Goal: Task Accomplishment & Management: Use online tool/utility

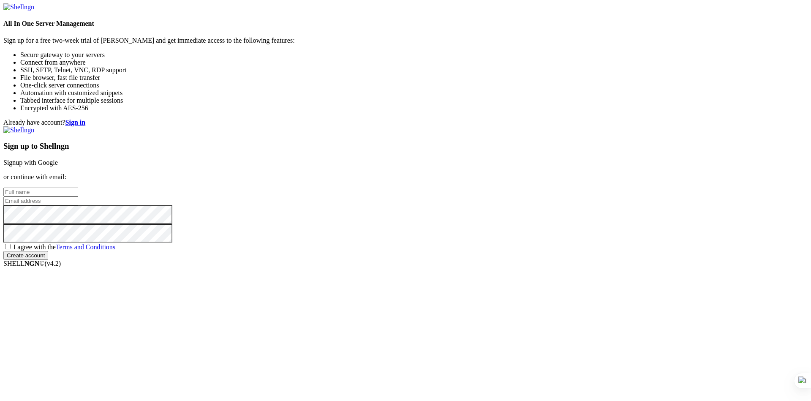
click at [58, 159] on link "Signup with Google" at bounding box center [30, 162] width 54 height 7
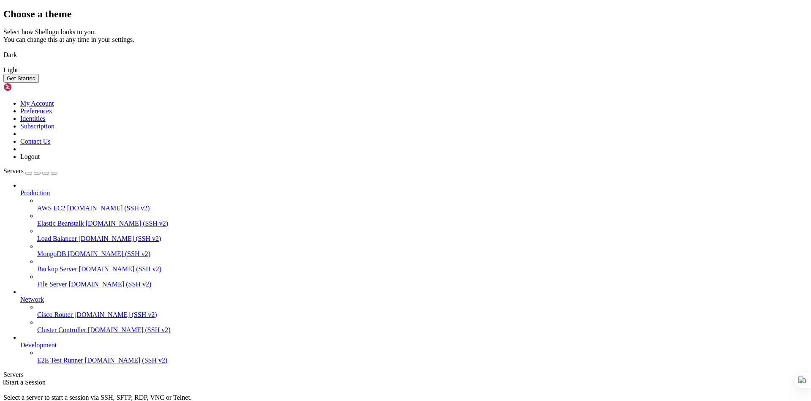
click at [196, 83] on div "Choose a theme Select how Shellngn looks to you. You can change this at any tim…" at bounding box center [405, 45] width 804 height 74
click at [3, 49] on img at bounding box center [3, 49] width 0 height 0
click at [39, 83] on button "Get Started" at bounding box center [20, 78] width 35 height 9
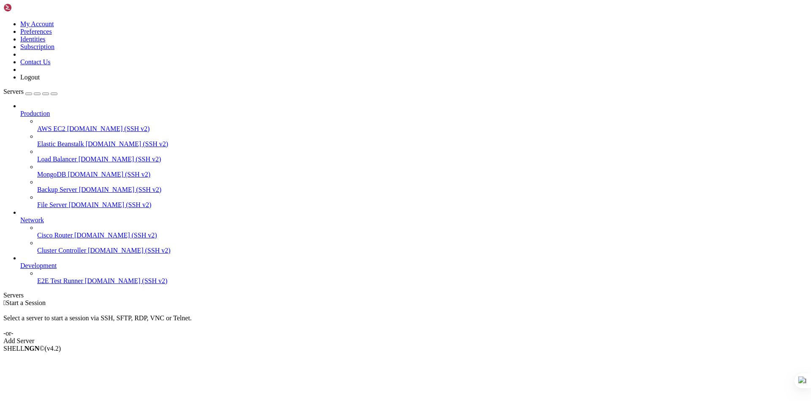
click at [447, 337] on div "Add Server" at bounding box center [405, 341] width 804 height 8
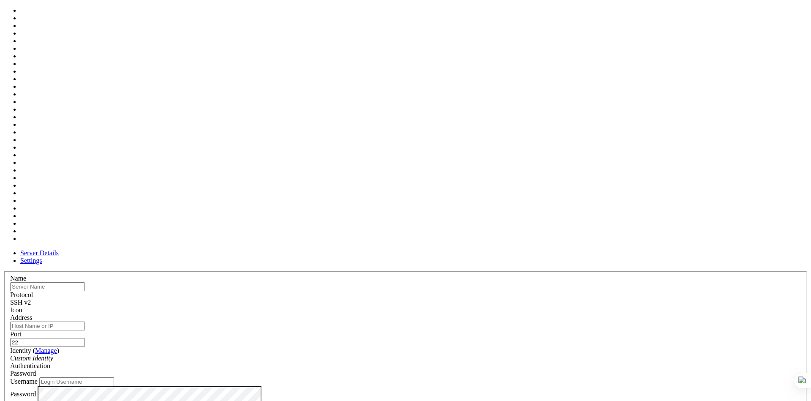
click at [507, 314] on div at bounding box center [405, 314] width 791 height 0
click at [509, 314] on div at bounding box center [405, 314] width 791 height 0
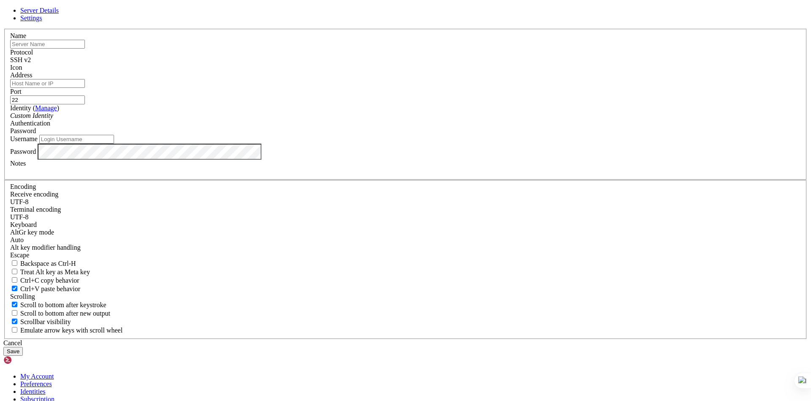
click at [85, 49] on input "text" at bounding box center [47, 44] width 75 height 9
type input "OTEMIS"
click at [85, 88] on input "Address" at bounding box center [47, 83] width 75 height 9
click at [114, 144] on input "Username" at bounding box center [76, 139] width 75 height 9
click at [85, 88] on input "Address" at bounding box center [47, 83] width 75 height 9
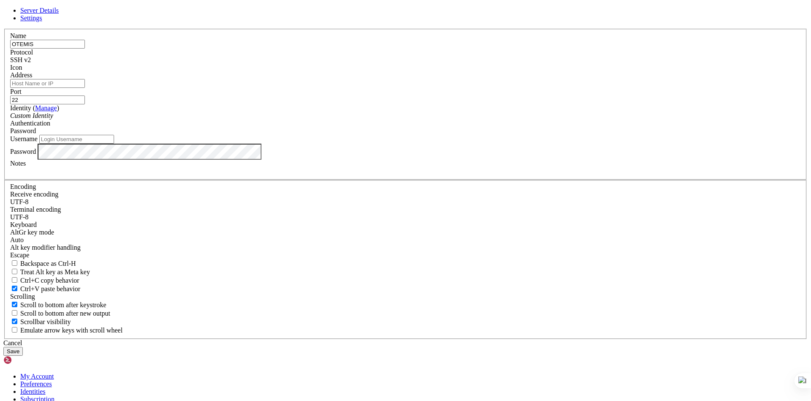
click at [85, 88] on input "Address" at bounding box center [47, 83] width 75 height 9
paste input "[TECHNICAL_ID]"
type input "[TECHNICAL_ID]"
click at [324, 120] on div "Custom Identity" at bounding box center [405, 116] width 791 height 8
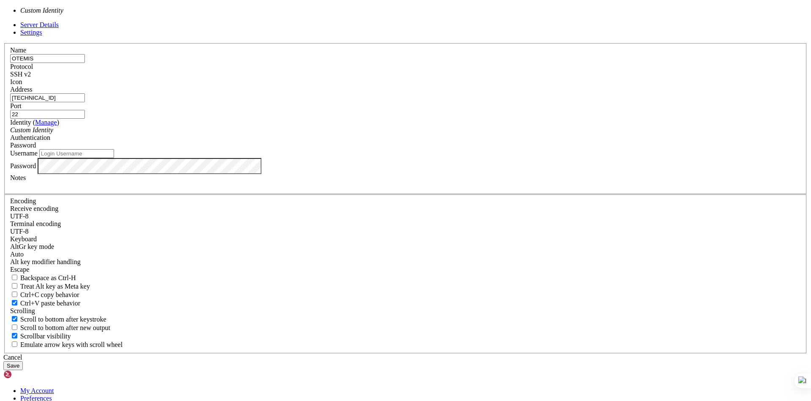
click at [415, 134] on div "Custom Identity" at bounding box center [405, 130] width 791 height 8
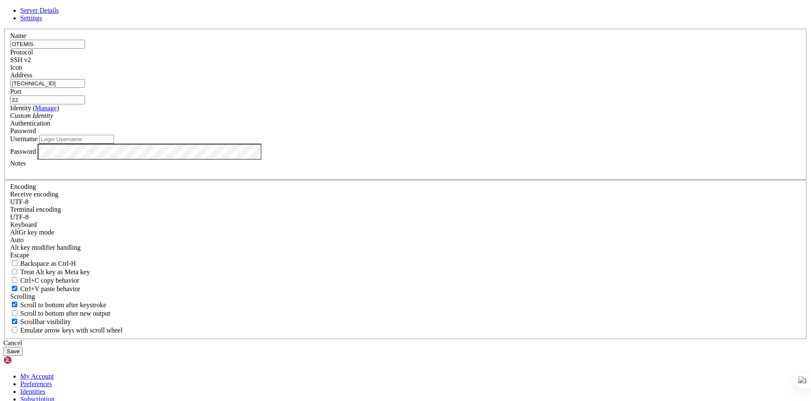
click at [379, 120] on div "Custom Identity" at bounding box center [405, 116] width 791 height 8
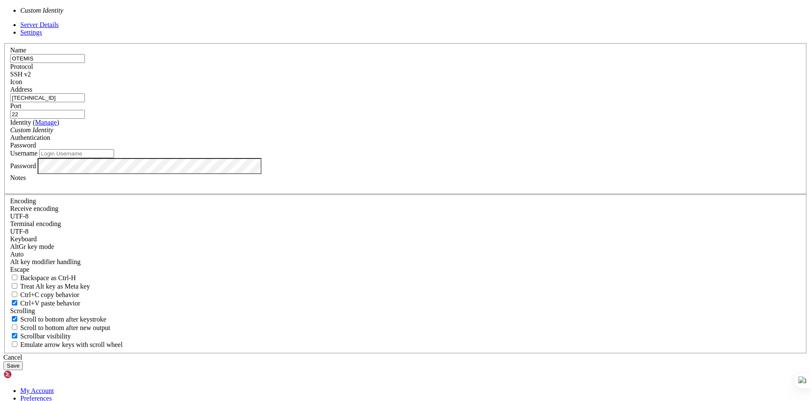
click at [203, 196] on div "Server Details Settings Name OTEMIS Protocol SSH v2 Icon" at bounding box center [405, 195] width 804 height 349
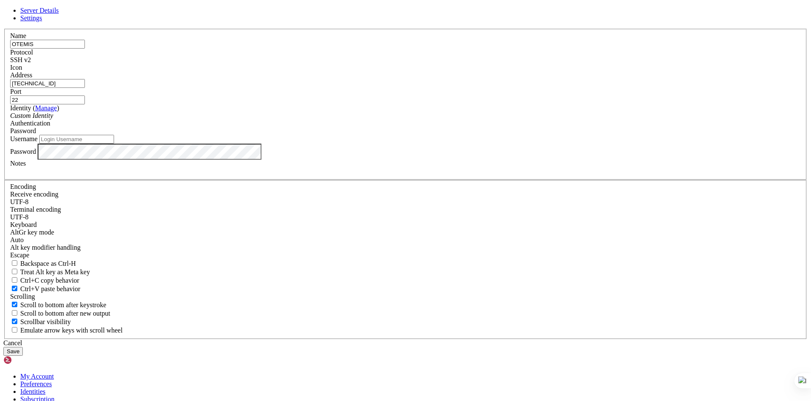
click at [114, 144] on input "Username" at bounding box center [76, 139] width 75 height 9
type input "خ"
type input "mohie"
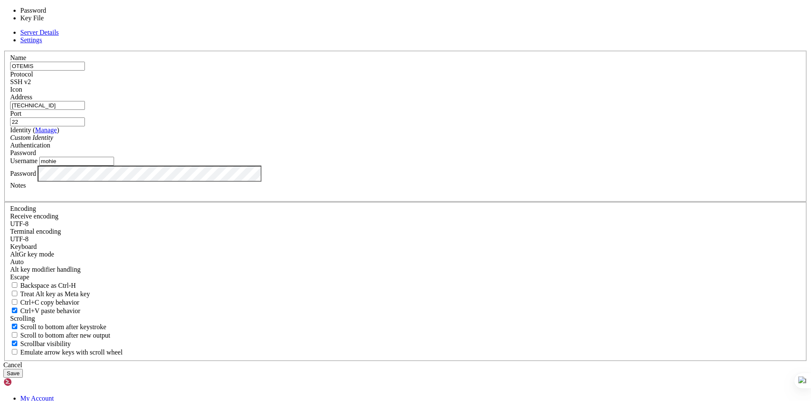
click at [461, 157] on div "Password" at bounding box center [405, 153] width 791 height 8
click at [459, 157] on div "Password" at bounding box center [405, 153] width 791 height 8
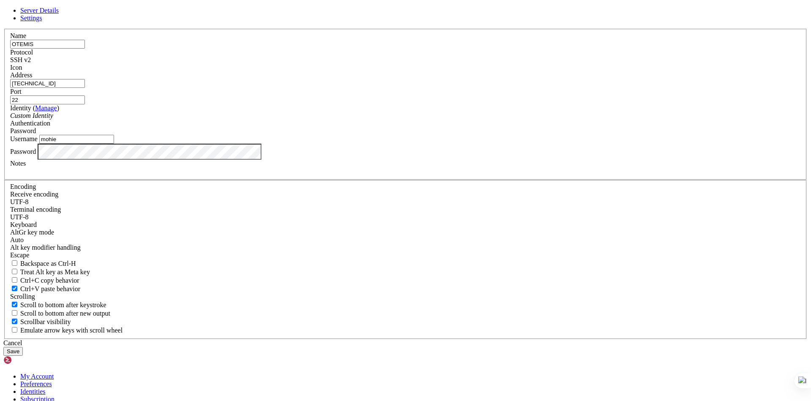
click at [42, 22] on link "Settings" at bounding box center [31, 17] width 22 height 7
click at [59, 14] on span "Server Details" at bounding box center [39, 10] width 38 height 7
click at [23, 347] on button "Save" at bounding box center [12, 351] width 19 height 9
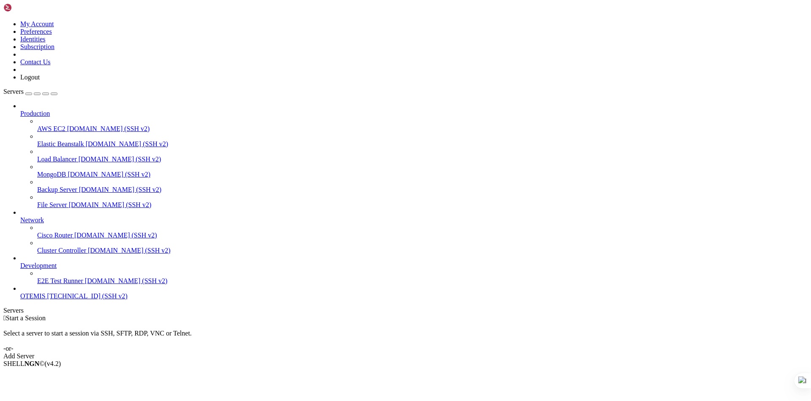
click at [47, 300] on span "[TECHNICAL_ID] (SSH v2)" at bounding box center [87, 295] width 80 height 7
click at [71, 300] on span "[TECHNICAL_ID] (SSH v2)" at bounding box center [87, 295] width 80 height 7
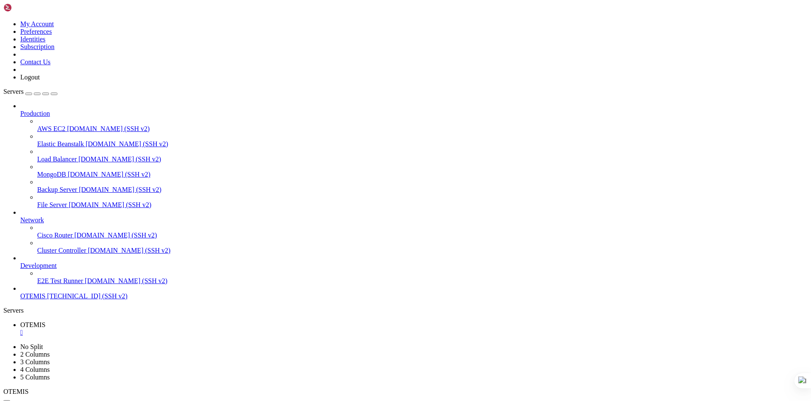
click at [20, 110] on icon at bounding box center [20, 110] width 0 height 0
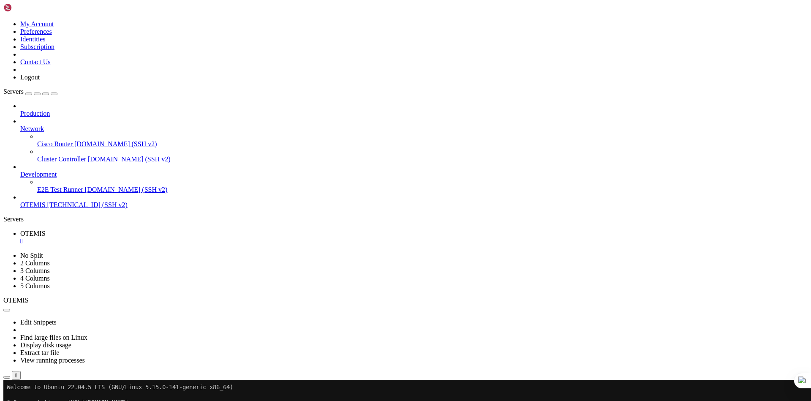
click at [20, 171] on icon at bounding box center [20, 171] width 0 height 0
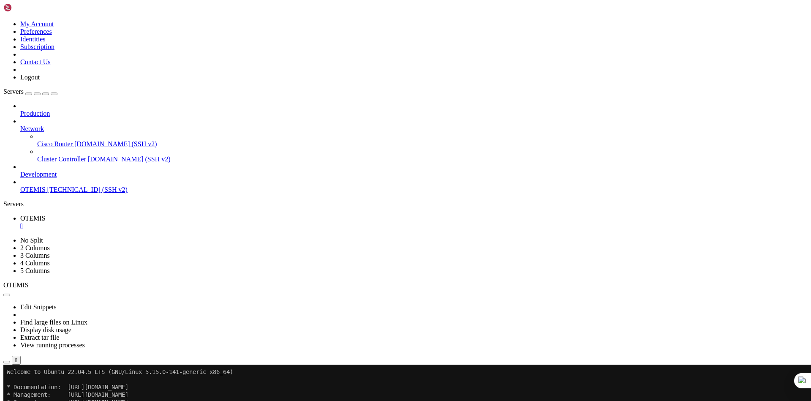
click at [20, 125] on icon at bounding box center [20, 125] width 0 height 0
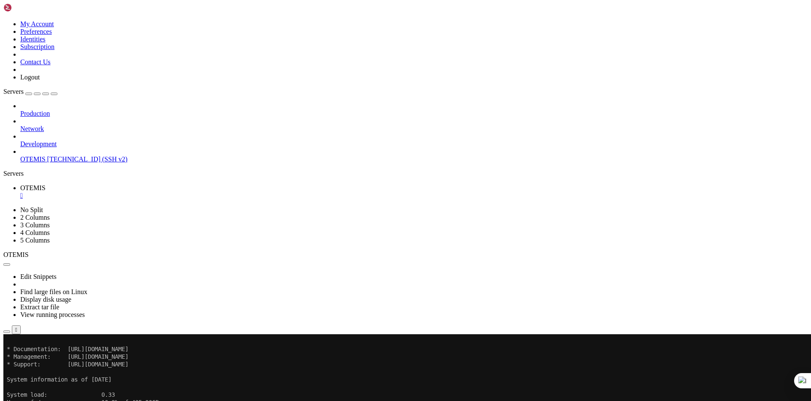
scroll to position [23, 0]
click at [7, 264] on icon "button" at bounding box center [7, 264] width 0 height 0
click at [7, 332] on icon "button" at bounding box center [7, 332] width 0 height 0
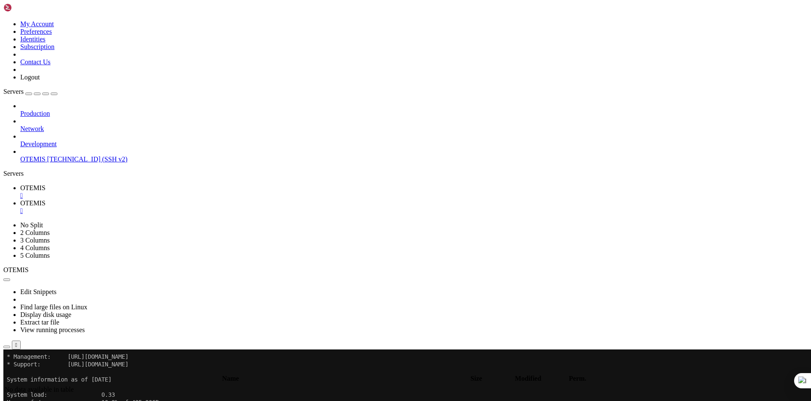
click at [199, 207] on div "" at bounding box center [413, 211] width 787 height 8
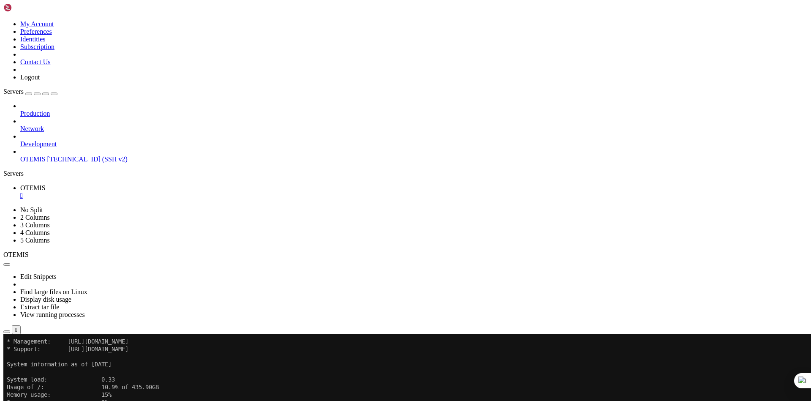
click at [57, 140] on span "Development" at bounding box center [38, 143] width 36 height 7
click at [20, 140] on icon at bounding box center [20, 140] width 0 height 0
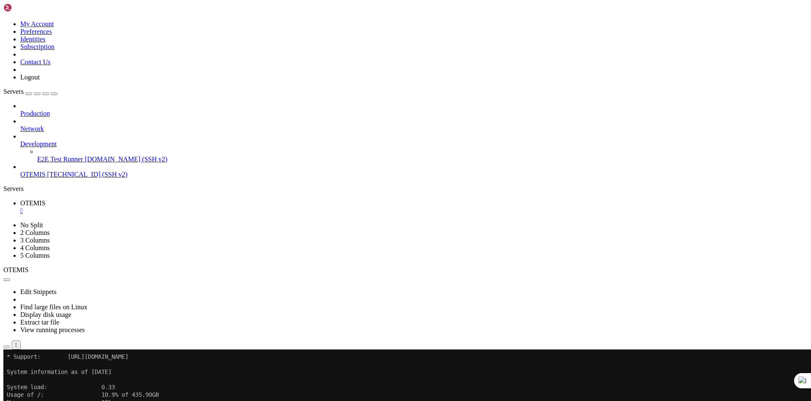
click at [20, 140] on icon at bounding box center [20, 140] width 0 height 0
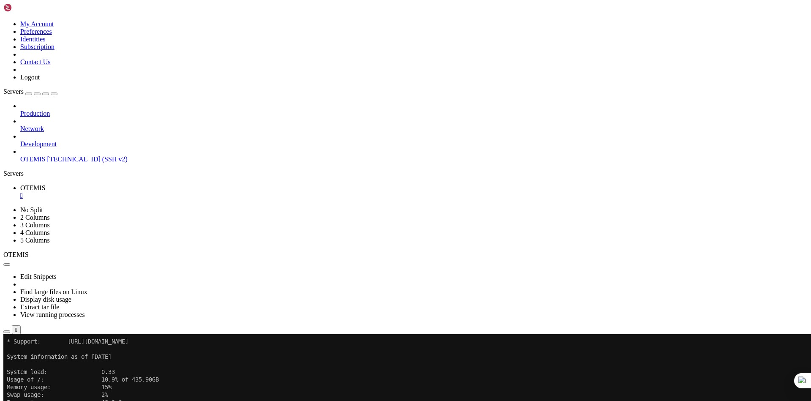
click at [7, 264] on b "button" at bounding box center [7, 264] width 0 height 0
click at [71, 296] on link "Display disk usage" at bounding box center [45, 299] width 51 height 7
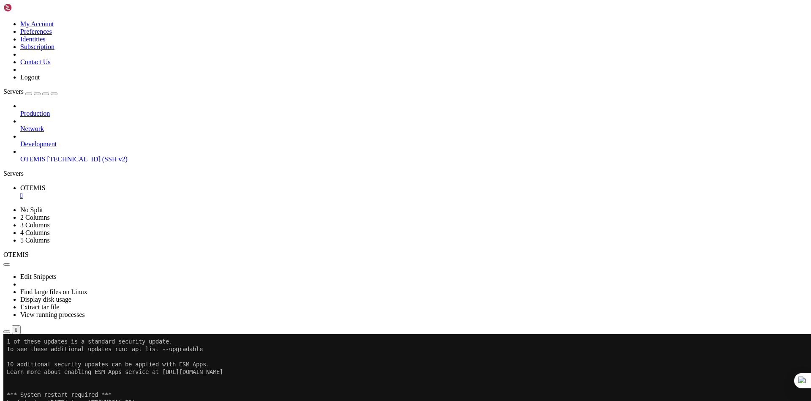
click at [7, 264] on icon "button" at bounding box center [7, 264] width 0 height 0
click at [85, 311] on link "View running processes" at bounding box center [52, 314] width 65 height 7
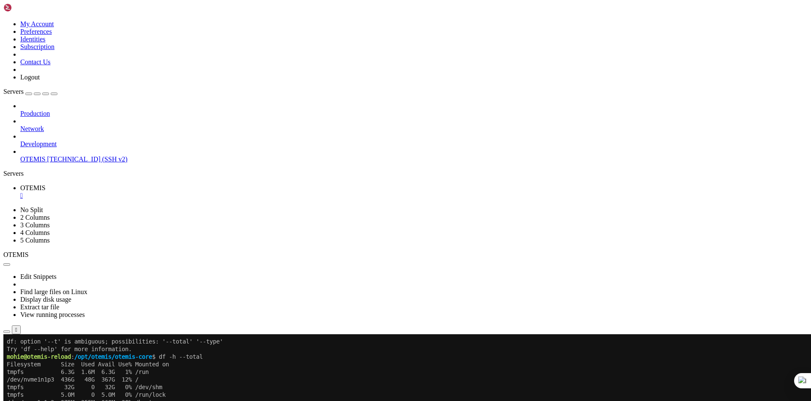
scroll to position [0, 0]
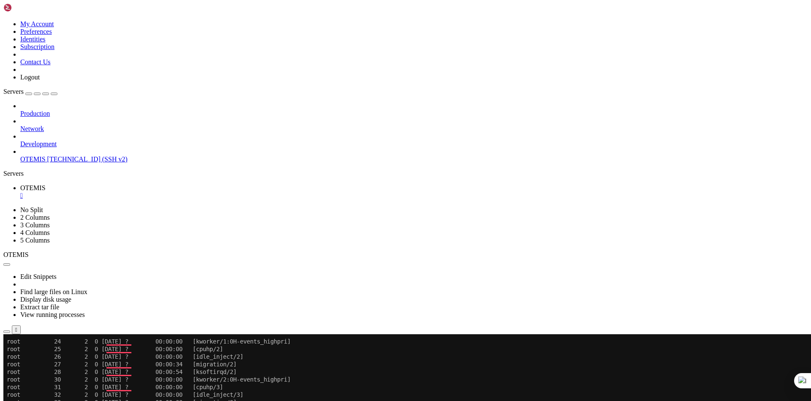
click at [54, 94] on icon "button" at bounding box center [54, 94] width 0 height 0
drag, startPoint x: 280, startPoint y: 548, endPoint x: 284, endPoint y: 550, distance: 4.9
click at [4, 177] on div "Servers" at bounding box center [405, 174] width 804 height 8
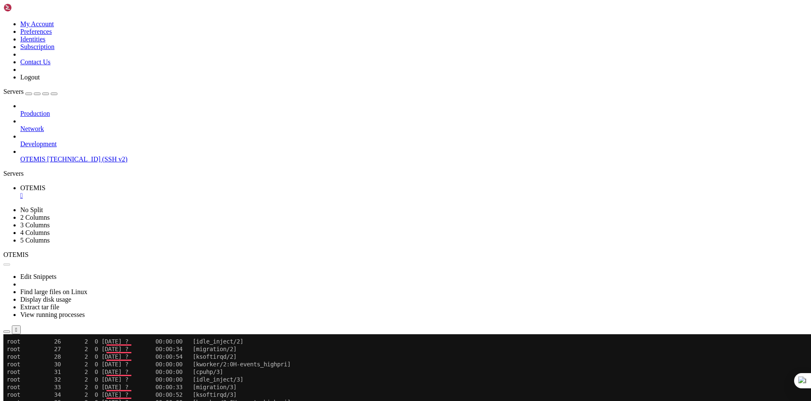
click at [34, 155] on span "OTEMIS" at bounding box center [32, 158] width 25 height 7
click at [47, 155] on span "[TECHNICAL_ID] (SSH v2)" at bounding box center [87, 158] width 80 height 7
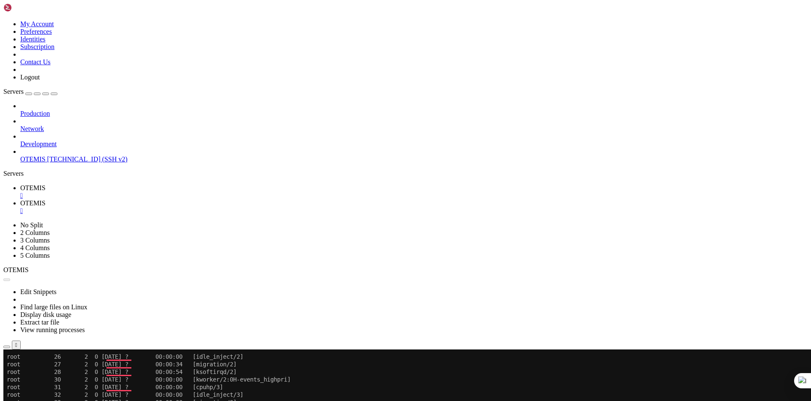
scroll to position [0, 0]
click at [148, 192] on div "" at bounding box center [413, 196] width 787 height 8
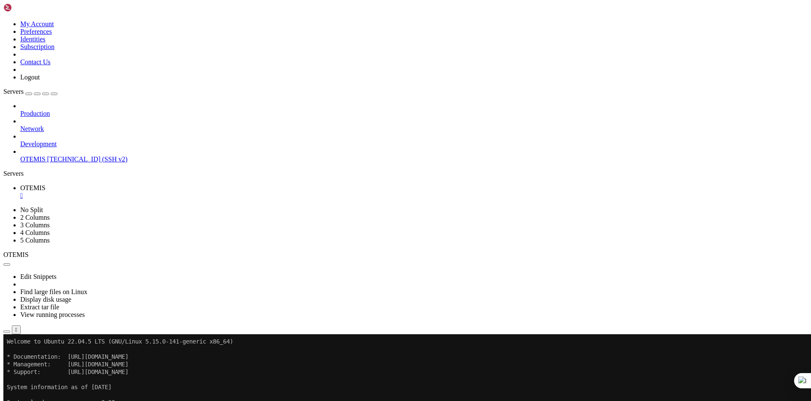
drag, startPoint x: 305, startPoint y: 660, endPoint x: 159, endPoint y: 620, distance: 151.5
drag, startPoint x: 201, startPoint y: 624, endPoint x: 157, endPoint y: 624, distance: 44.4
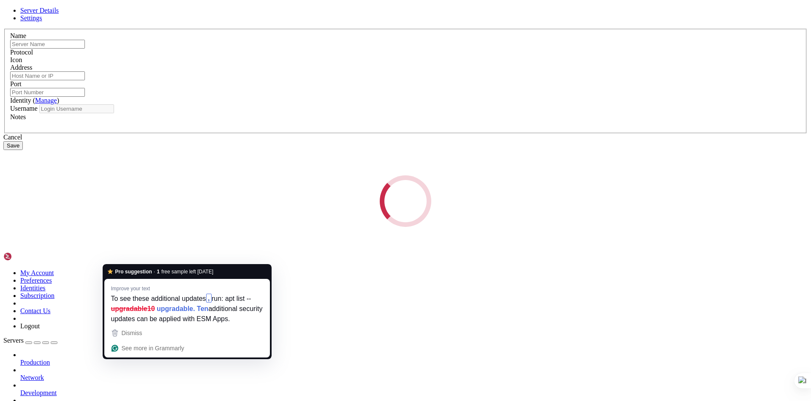
type input "OTEMIS"
type input "[TECHNICAL_ID]"
type input "22"
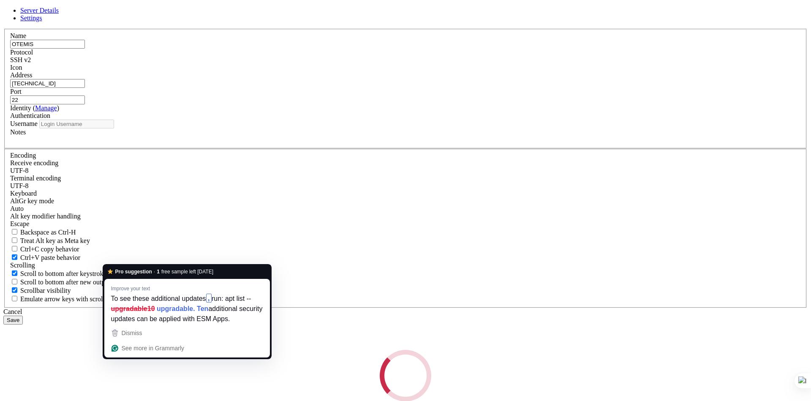
type input "mohie"
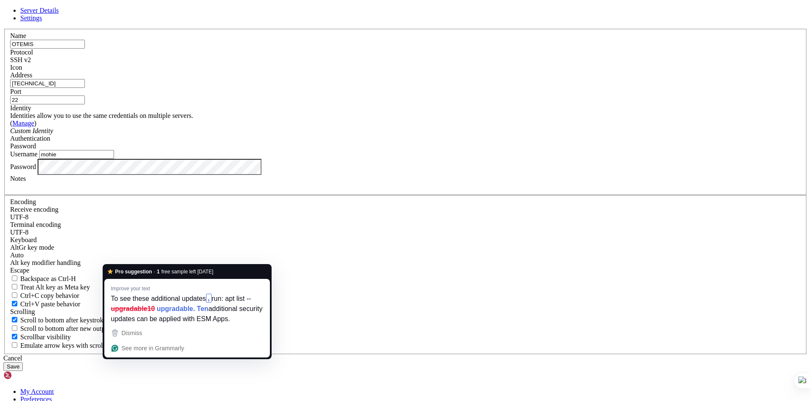
click at [31, 112] on icon at bounding box center [31, 107] width 0 height 7
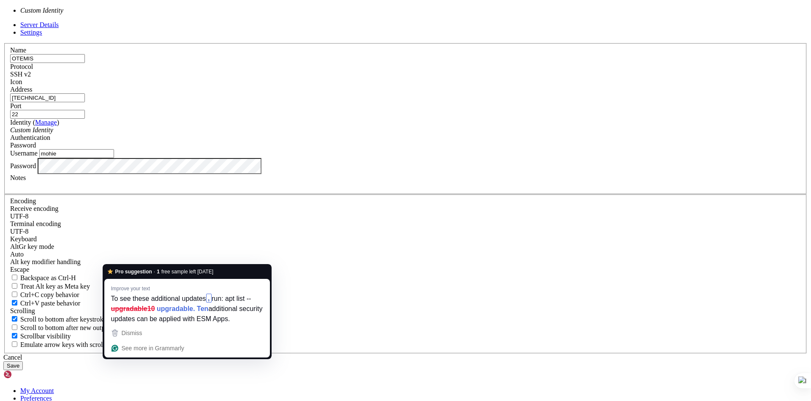
click at [53, 133] on icon "Custom Identity" at bounding box center [31, 129] width 43 height 7
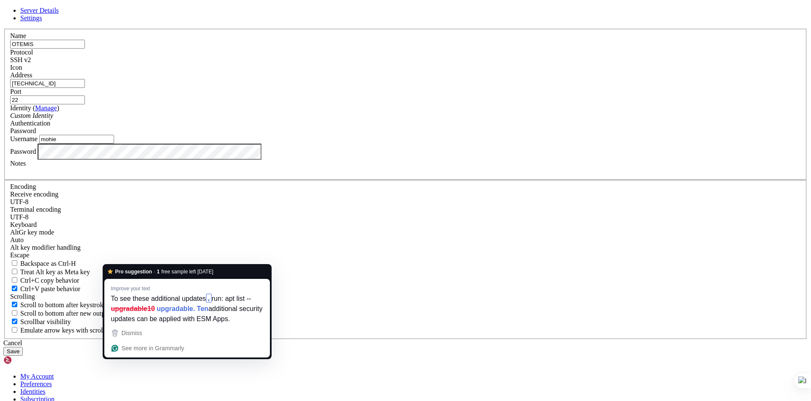
click at [3, 29] on icon at bounding box center [3, 29] width 0 height 0
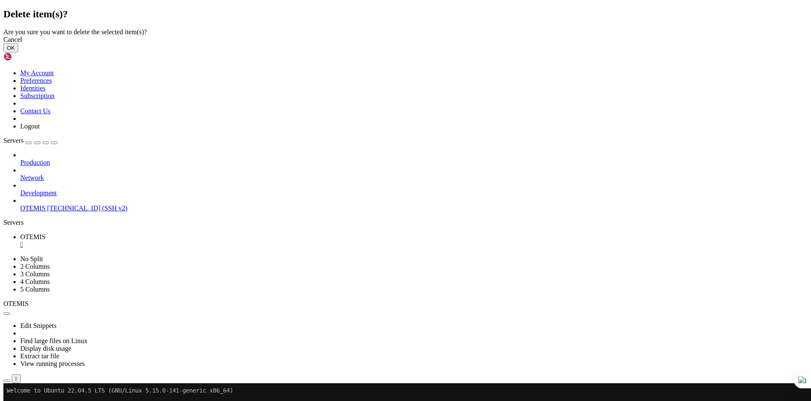
drag, startPoint x: 504, startPoint y: 233, endPoint x: 395, endPoint y: 187, distance: 117.5
click at [18, 52] on button "OK" at bounding box center [10, 48] width 15 height 9
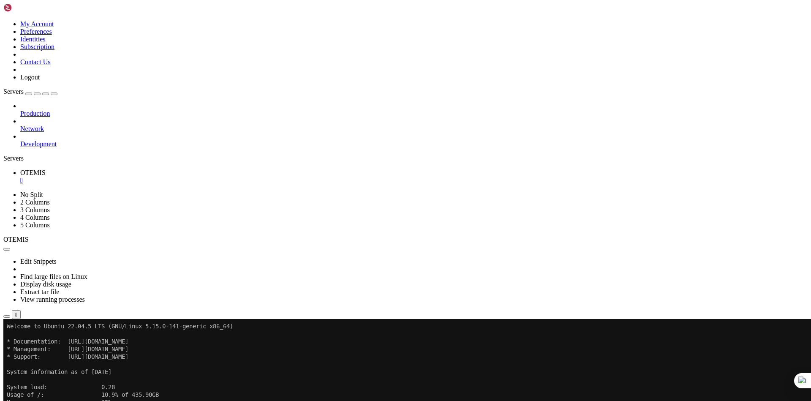
drag, startPoint x: 41, startPoint y: 153, endPoint x: 41, endPoint y: 139, distance: 14.0
click at [41, 148] on div "Production Network Development" at bounding box center [405, 125] width 804 height 46
click at [44, 125] on span "Network" at bounding box center [32, 128] width 24 height 7
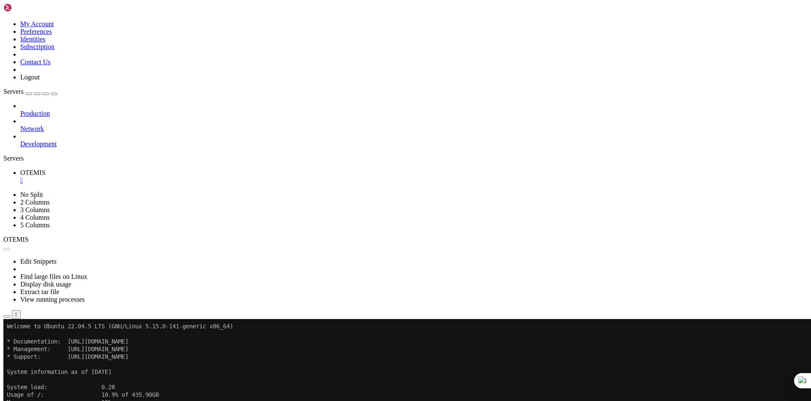
click at [50, 110] on span "Production" at bounding box center [35, 113] width 30 height 7
